Goal: Task Accomplishment & Management: Manage account settings

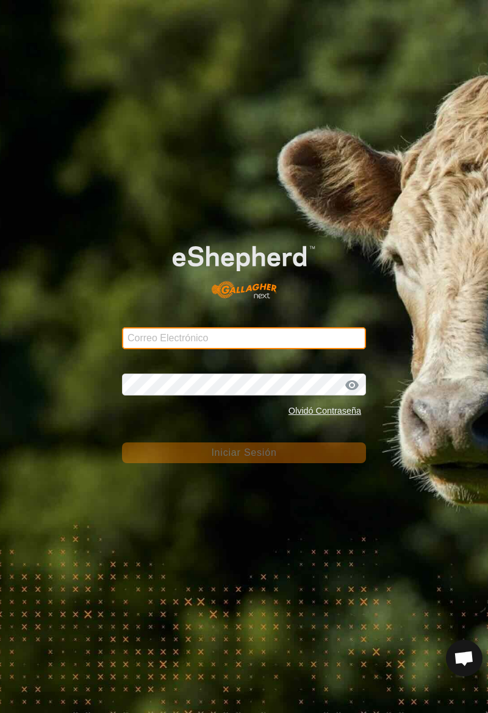
click at [143, 343] on input "Correo Electrónico" at bounding box center [244, 338] width 244 height 22
type input "[PERSON_NAME][EMAIL_ADDRESS][DOMAIN_NAME]"
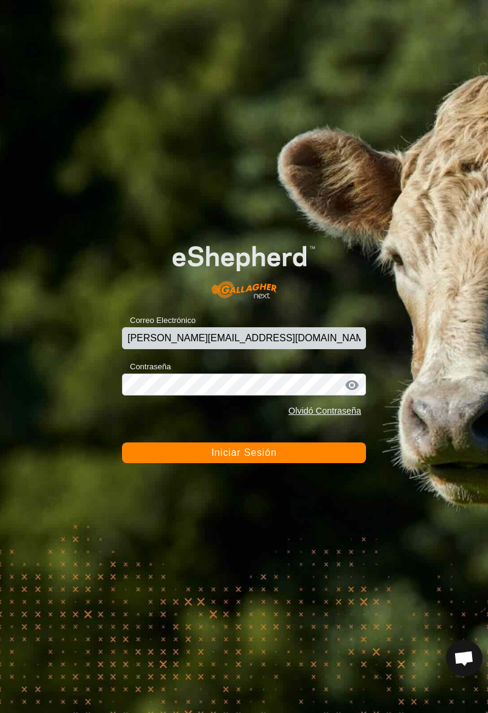
click at [266, 453] on span "Iniciar Sesión" at bounding box center [243, 453] width 65 height 10
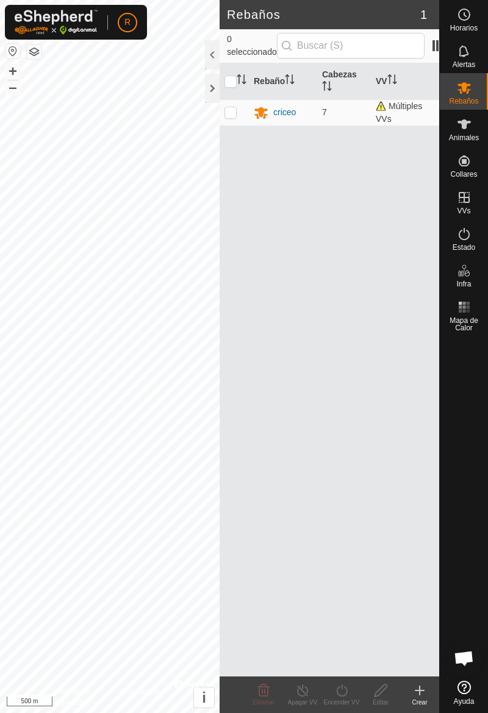
click at [467, 134] on span "Animales" at bounding box center [464, 137] width 30 height 7
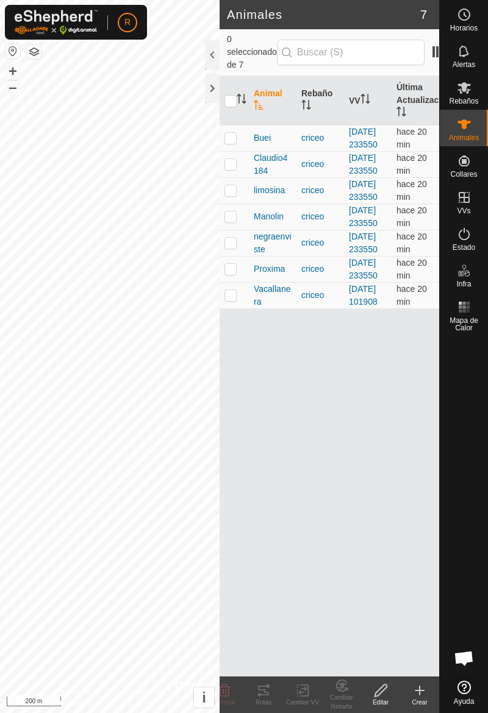
click at [238, 151] on td at bounding box center [233, 138] width 29 height 26
click at [271, 697] on tracks-svg-icon at bounding box center [263, 690] width 39 height 15
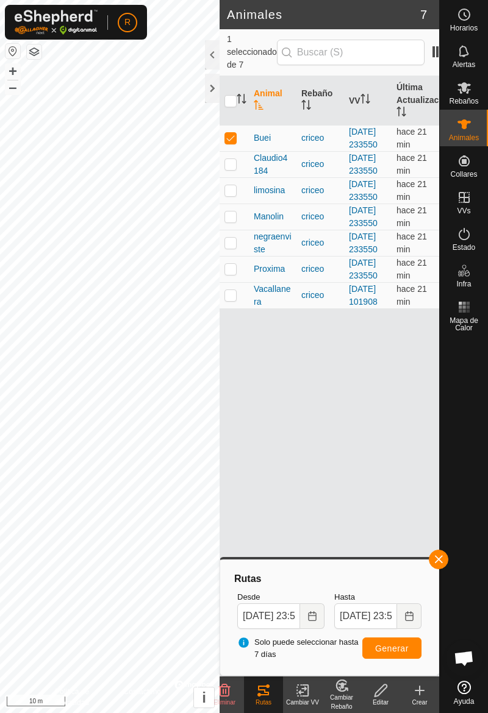
click at [234, 139] on td at bounding box center [233, 138] width 29 height 26
checkbox input "false"
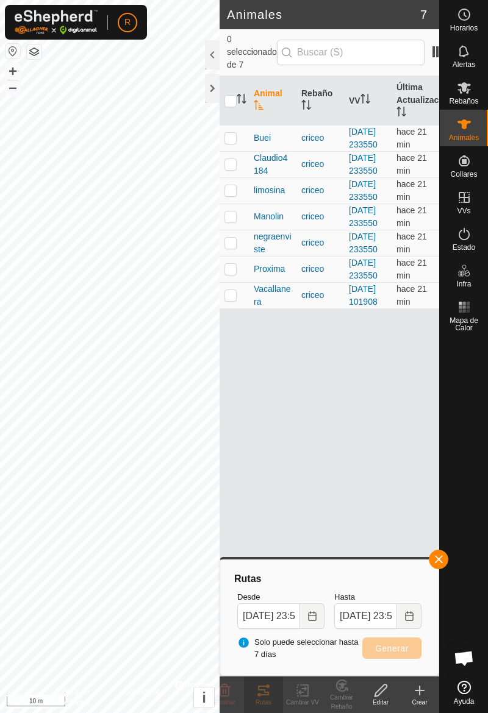
click at [447, 560] on button "button" at bounding box center [439, 560] width 20 height 20
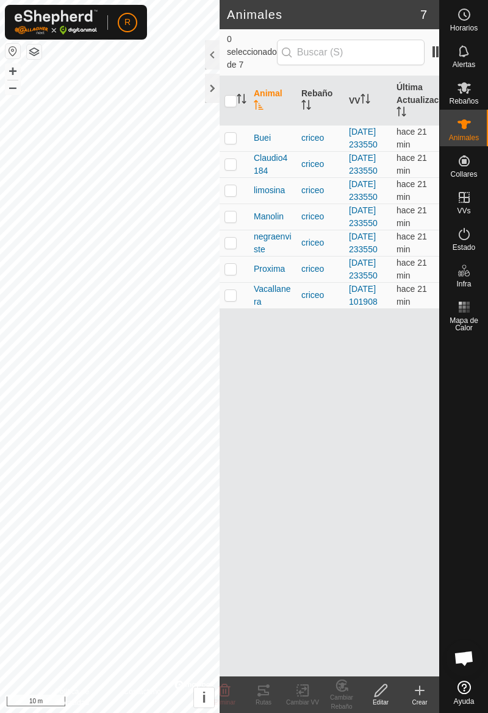
click at [238, 177] on td at bounding box center [233, 164] width 29 height 26
click at [231, 169] on p-checkbox at bounding box center [230, 164] width 12 height 10
checkbox input "false"
click at [235, 204] on td at bounding box center [233, 190] width 29 height 26
click at [271, 700] on div "Rutas" at bounding box center [263, 702] width 39 height 9
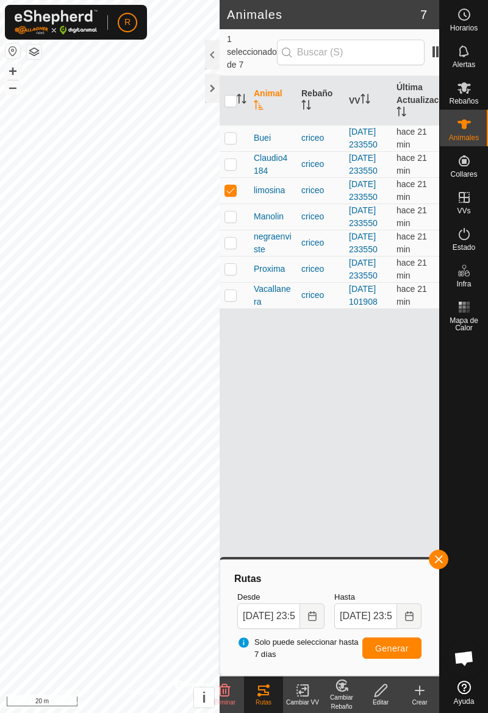
click at [237, 204] on td at bounding box center [233, 190] width 29 height 26
checkbox input "false"
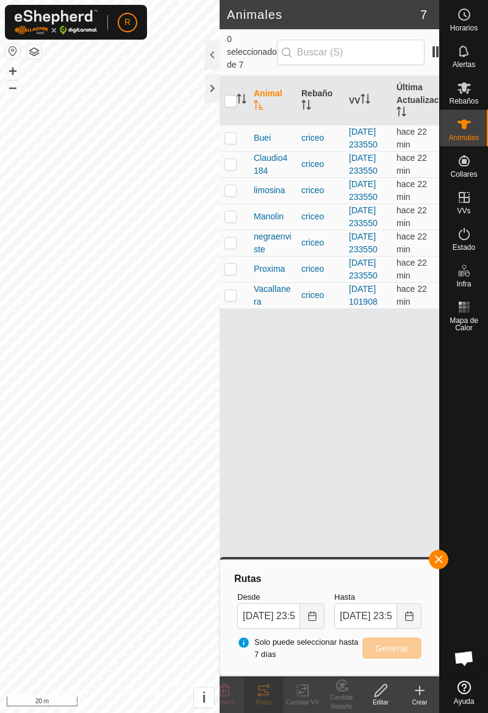
click at [448, 562] on button "button" at bounding box center [439, 560] width 20 height 20
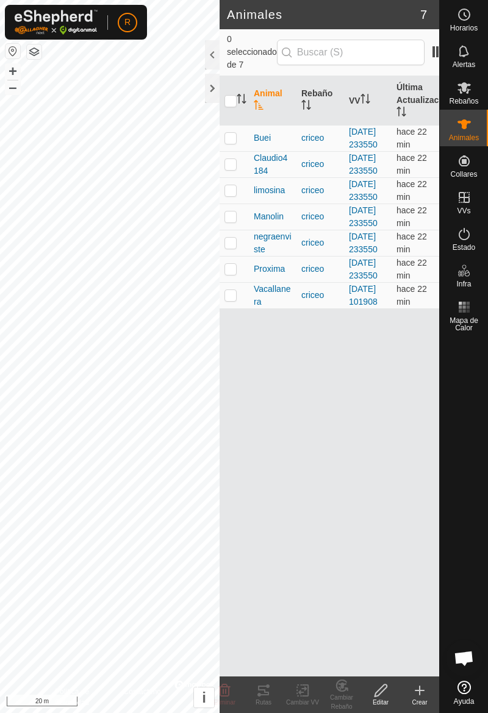
click at [242, 230] on td at bounding box center [233, 217] width 29 height 26
click at [268, 699] on div "Rutas" at bounding box center [263, 702] width 39 height 9
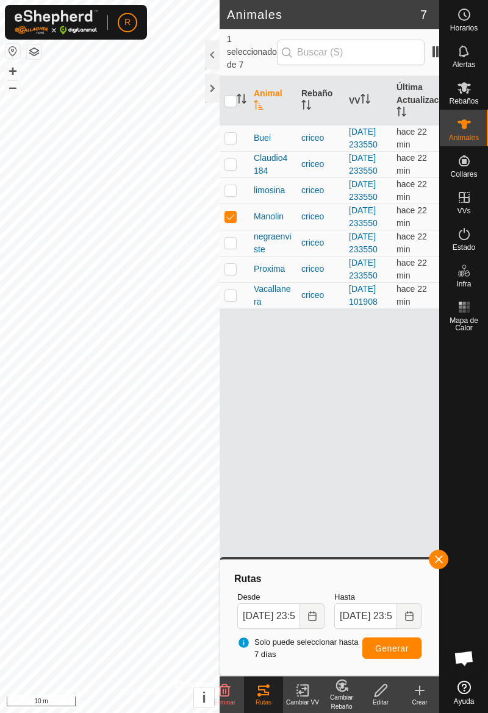
click at [243, 230] on td at bounding box center [233, 217] width 29 height 26
checkbox input "false"
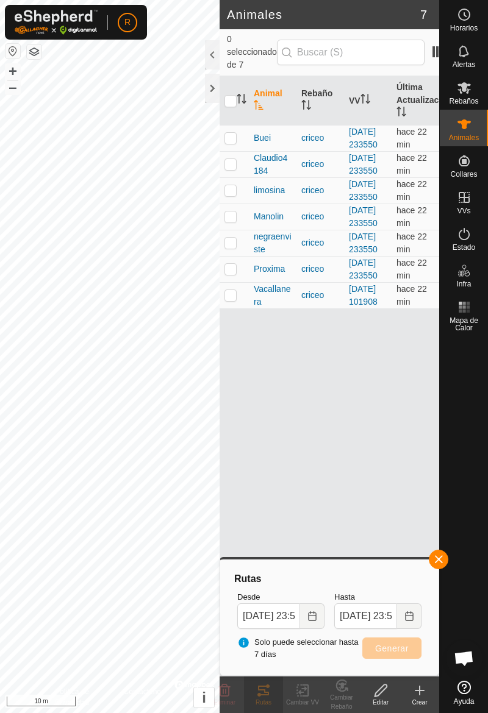
click at [448, 562] on button "button" at bounding box center [439, 560] width 20 height 20
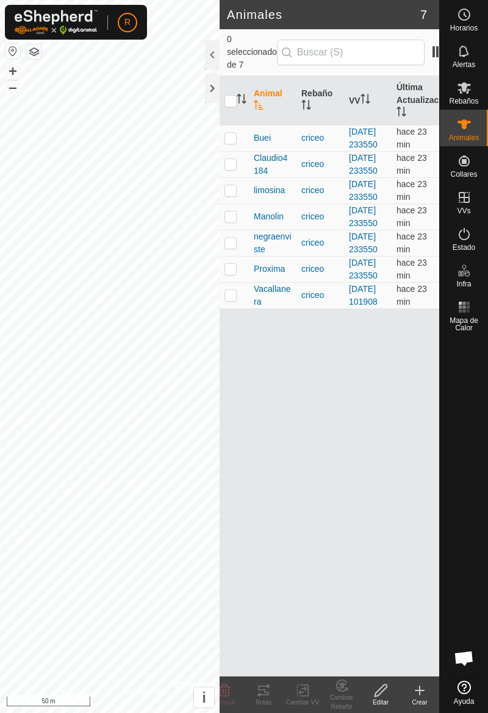
click at [241, 146] on td at bounding box center [233, 138] width 29 height 26
click at [242, 151] on td at bounding box center [233, 138] width 29 height 26
checkbox input "false"
click at [233, 177] on td at bounding box center [233, 164] width 29 height 26
click at [234, 177] on td at bounding box center [233, 164] width 29 height 26
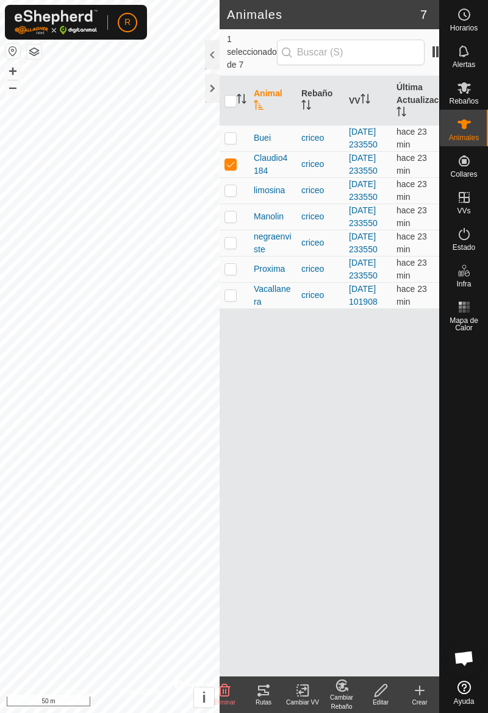
checkbox input "false"
click at [237, 204] on td at bounding box center [233, 190] width 29 height 26
click at [239, 204] on td at bounding box center [233, 190] width 29 height 26
checkbox input "false"
click at [240, 230] on td at bounding box center [233, 217] width 29 height 26
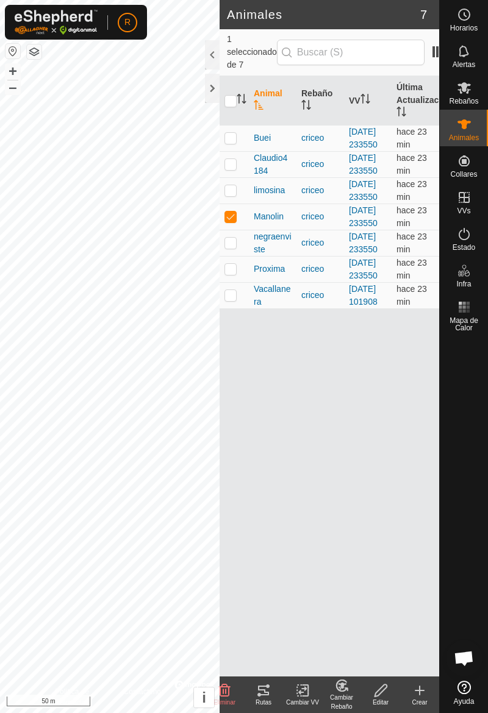
click at [234, 221] on p-checkbox at bounding box center [230, 217] width 12 height 10
checkbox input "false"
click at [239, 256] on td at bounding box center [233, 243] width 29 height 26
checkbox input "false"
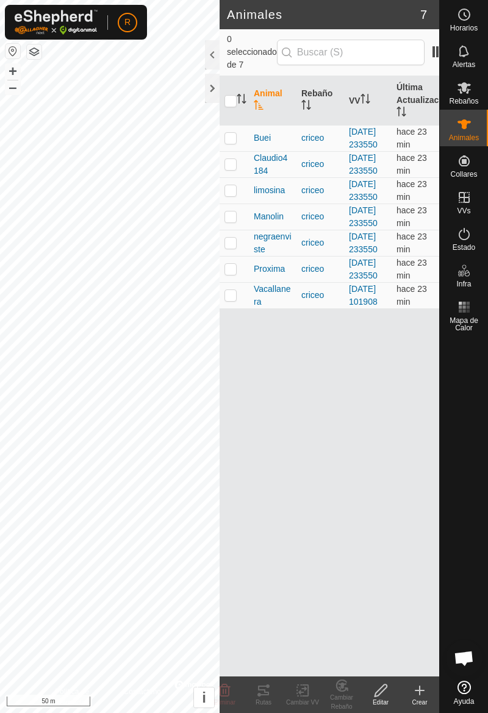
click at [234, 274] on p-checkbox at bounding box center [230, 269] width 12 height 10
click at [239, 282] on td at bounding box center [233, 269] width 29 height 26
checkbox input "false"
click at [235, 309] on td at bounding box center [233, 295] width 29 height 26
click at [237, 309] on td at bounding box center [233, 295] width 29 height 26
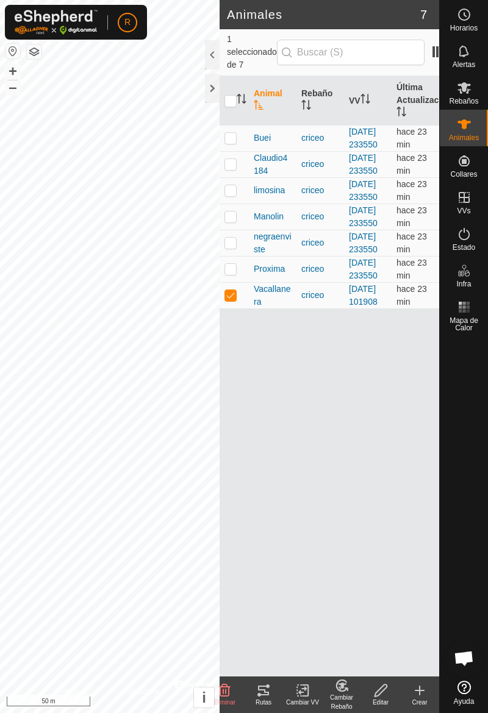
checkbox input "false"
click at [226, 149] on td at bounding box center [233, 138] width 29 height 26
click at [269, 691] on icon at bounding box center [263, 690] width 15 height 15
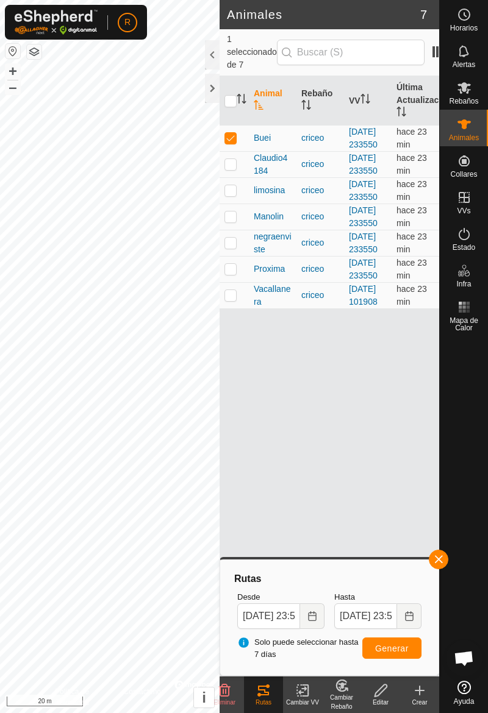
click at [238, 150] on td at bounding box center [233, 138] width 29 height 26
checkbox input "false"
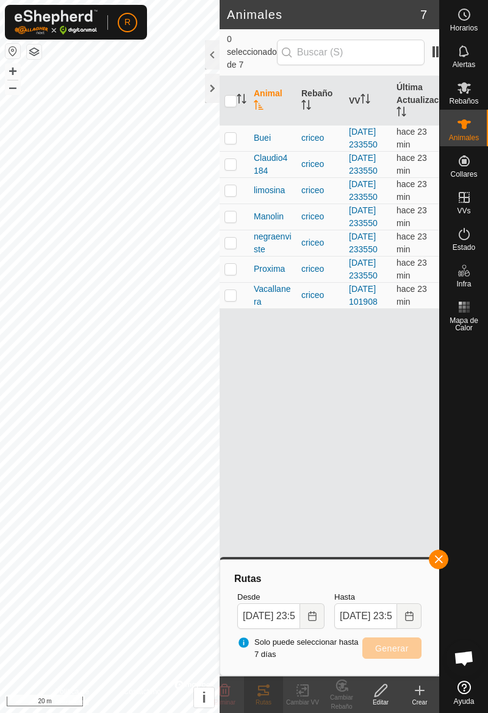
click at [447, 561] on button "button" at bounding box center [439, 560] width 20 height 20
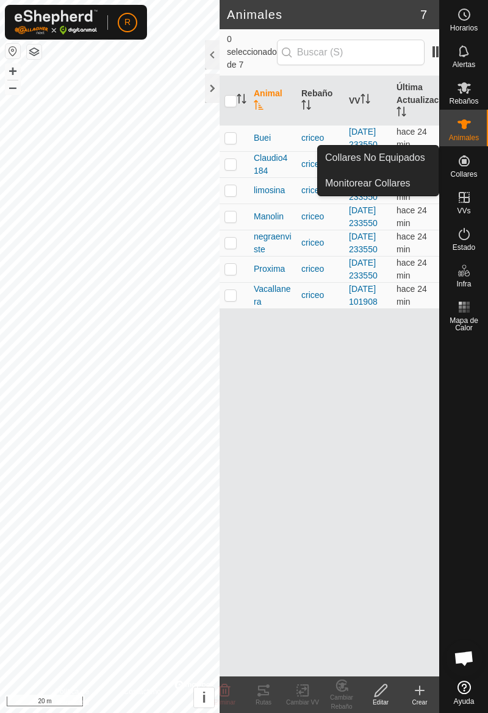
click at [471, 237] on icon at bounding box center [464, 234] width 15 height 15
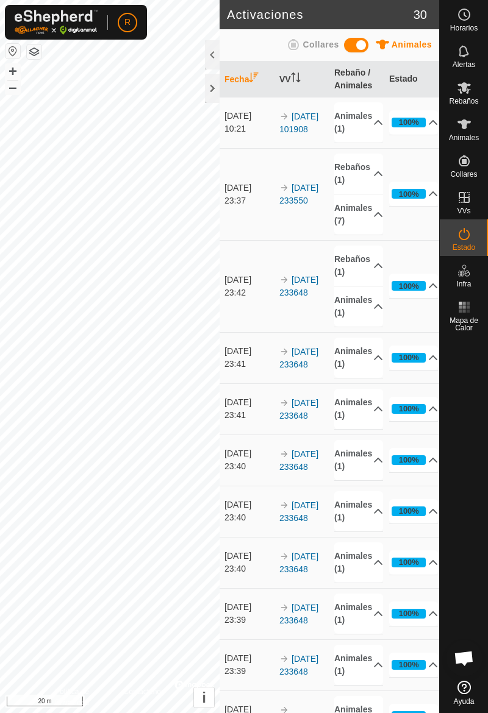
click at [407, 78] on th "Estado" at bounding box center [411, 80] width 55 height 36
click at [411, 77] on th "Estado" at bounding box center [411, 80] width 55 height 36
click at [413, 77] on th "Estado" at bounding box center [411, 80] width 55 height 36
click at [305, 56] on div "Collares" at bounding box center [311, 47] width 54 height 19
click at [292, 83] on th "VV" at bounding box center [301, 80] width 55 height 36
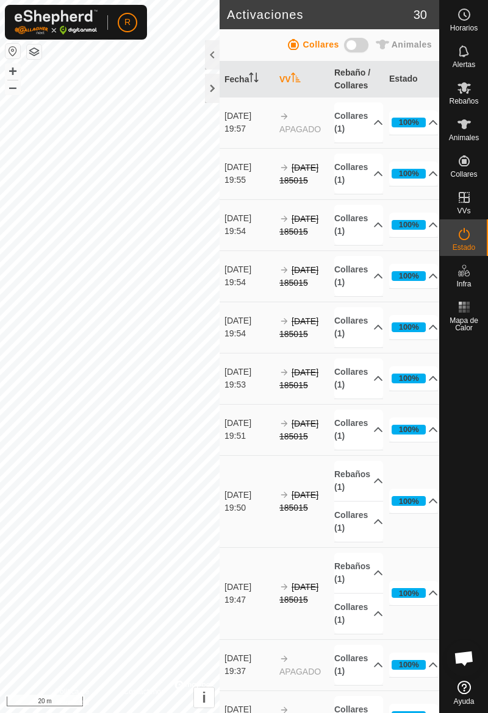
click at [354, 83] on th "Rebaño / Collares" at bounding box center [356, 80] width 55 height 36
click at [358, 82] on th "Rebaño / Collares" at bounding box center [356, 80] width 55 height 36
click at [352, 82] on th "Rebaño / Collares" at bounding box center [356, 80] width 55 height 36
click at [354, 85] on th "Rebaño / Collares" at bounding box center [356, 80] width 55 height 36
click at [355, 84] on th "Rebaño / Collares" at bounding box center [356, 80] width 55 height 36
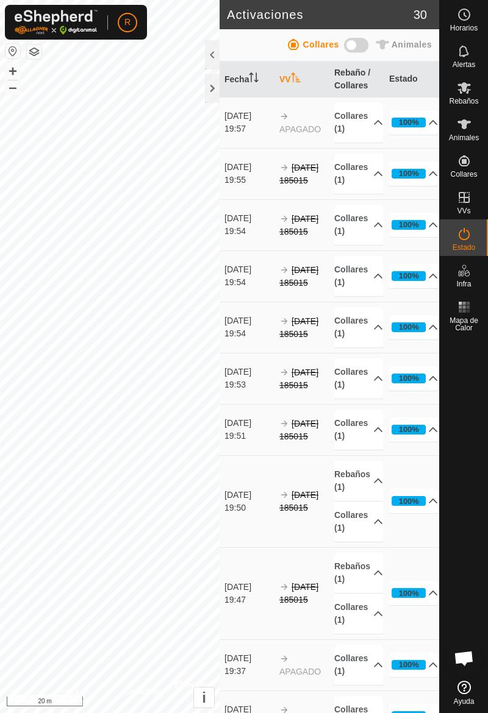
click at [355, 82] on th "Rebaño / Collares" at bounding box center [356, 80] width 55 height 36
click at [354, 84] on th "Rebaño / Collares" at bounding box center [356, 80] width 55 height 36
click at [296, 90] on th "VV" at bounding box center [301, 80] width 55 height 36
click at [422, 80] on th "Estado" at bounding box center [411, 80] width 55 height 36
click at [406, 82] on th "Estado" at bounding box center [411, 80] width 55 height 36
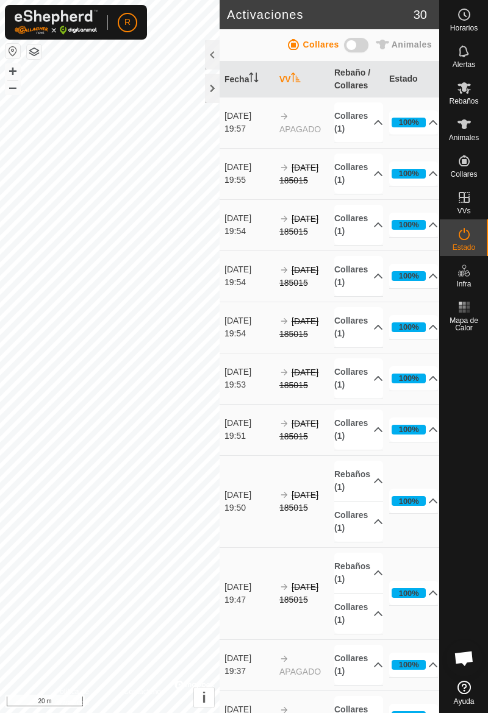
click at [407, 79] on th "Estado" at bounding box center [411, 80] width 55 height 36
click at [408, 74] on th "Estado" at bounding box center [411, 80] width 55 height 36
click at [410, 82] on th "Estado" at bounding box center [411, 80] width 55 height 36
click at [474, 134] on span "Animales" at bounding box center [464, 137] width 30 height 7
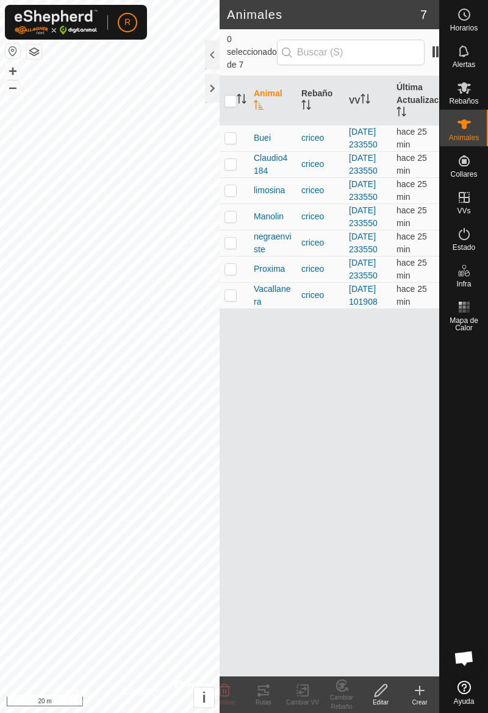
click at [468, 132] on es-animals-svg-icon at bounding box center [464, 125] width 22 height 20
